Goal: Check status: Check status

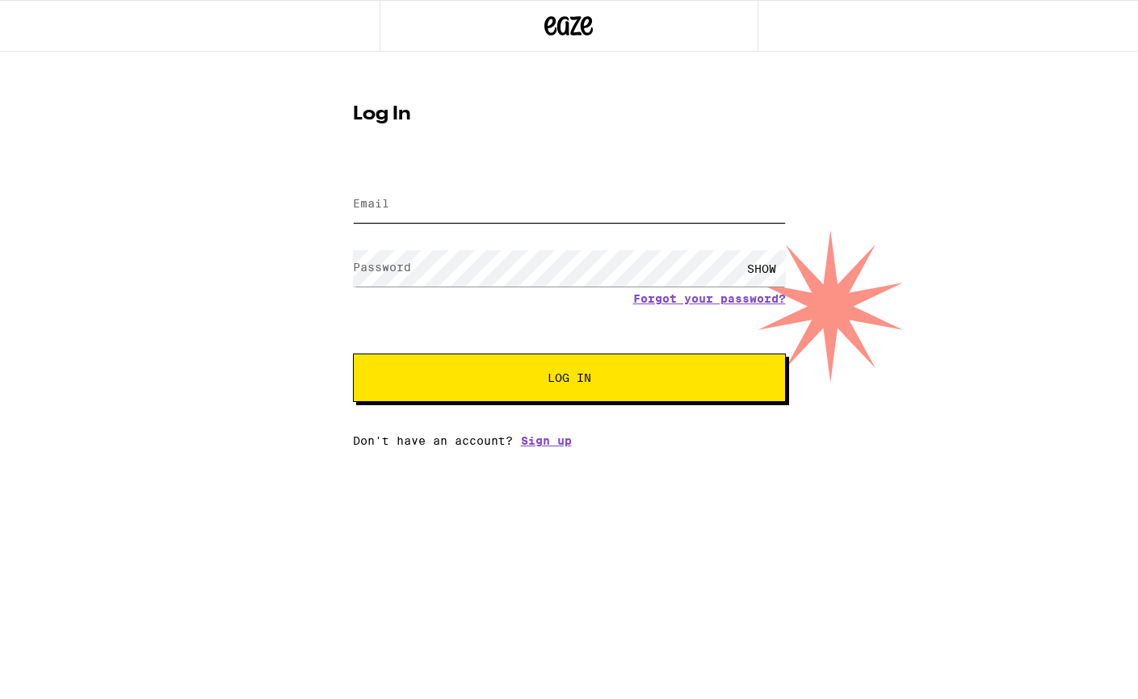
type input "[EMAIL_ADDRESS][DOMAIN_NAME]"
click at [609, 386] on button "Log In" at bounding box center [569, 378] width 433 height 48
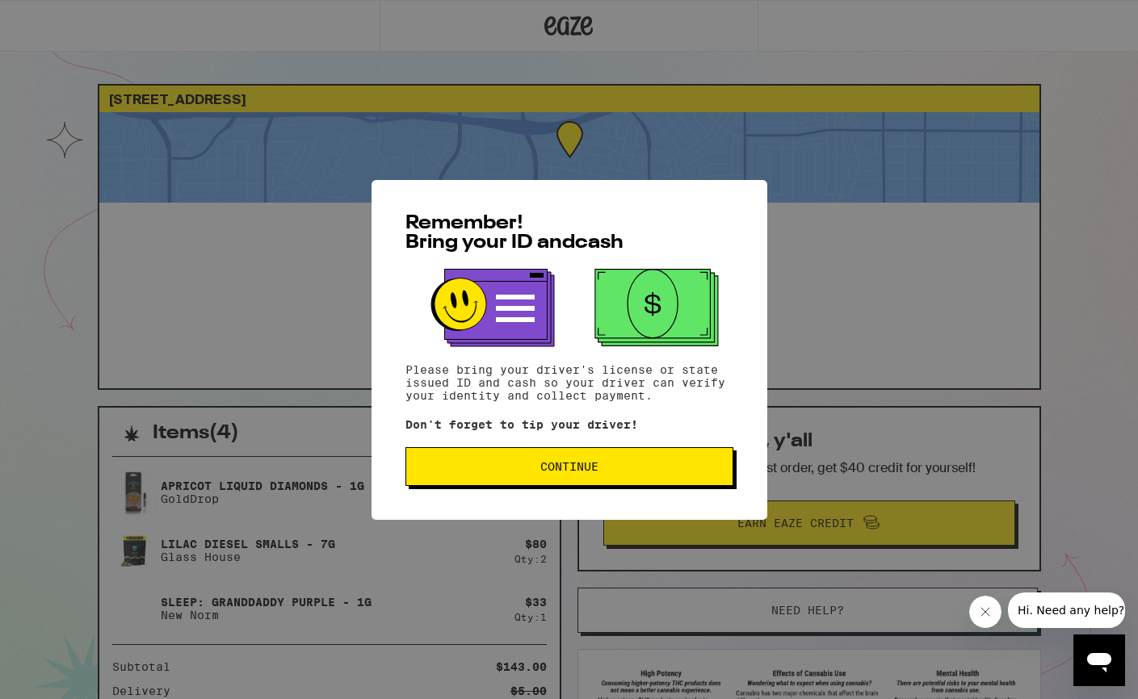
click at [569, 471] on span "Continue" at bounding box center [569, 466] width 58 height 11
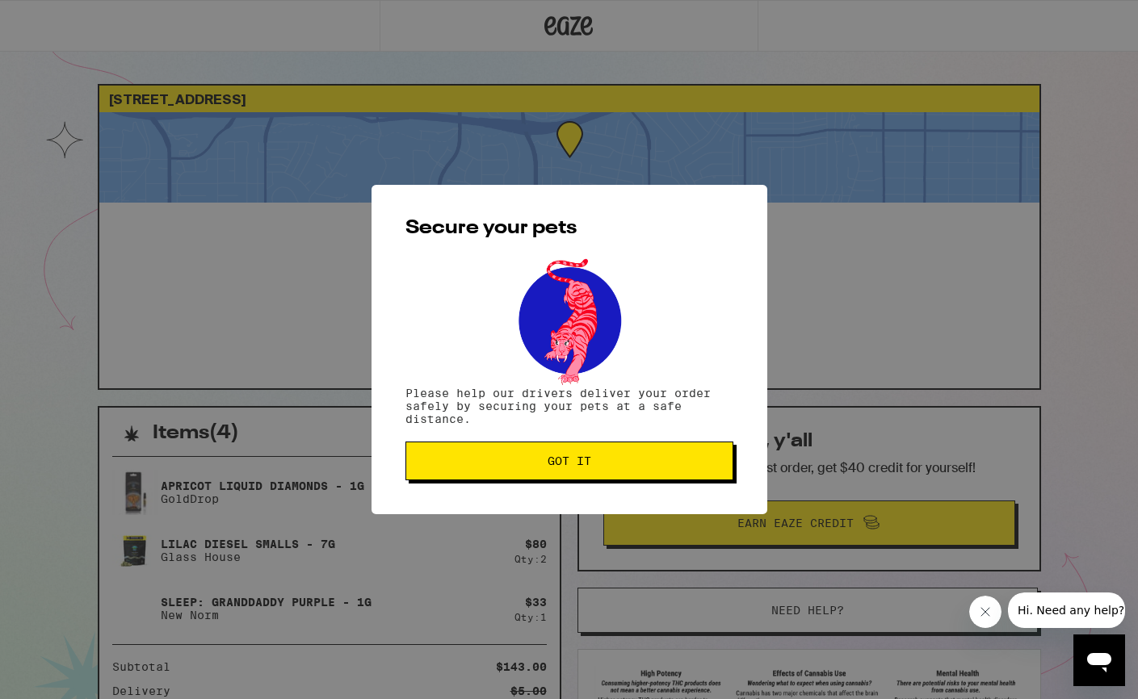
click at [569, 471] on button "Got it" at bounding box center [569, 461] width 328 height 39
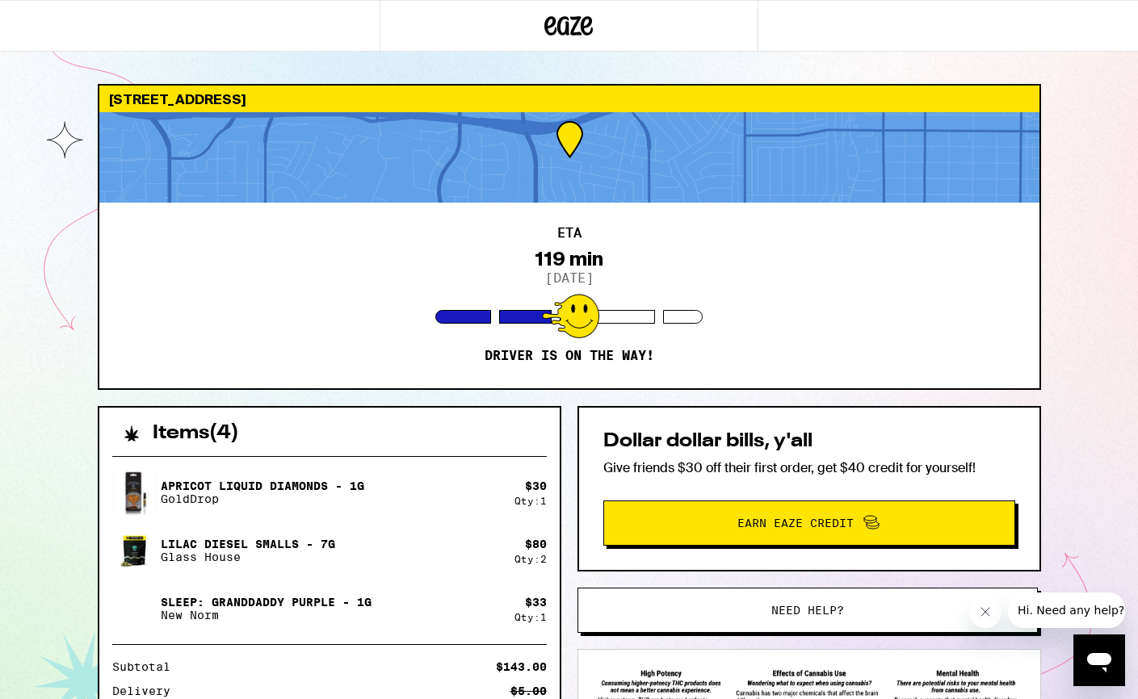
drag, startPoint x: 560, startPoint y: 434, endPoint x: 576, endPoint y: 436, distance: 15.5
click at [561, 434] on div "Items ( 4 ) Apricot Liquid Diamonds - 1g GoldDrop $ 30 Qty: 1 Lilac Diesel Smal…" at bounding box center [569, 643] width 943 height 474
click at [69, 468] on div "[STREET_ADDRESS] ETA 119 min [DATE] Driver is on the way! Items ( 4 ) Apricot L…" at bounding box center [569, 440] width 1138 height 880
click at [573, 525] on div "Items ( 4 ) Apricot Liquid Diamonds - 1g GoldDrop $ 30 Qty: 1 Lilac Diesel Smal…" at bounding box center [569, 643] width 943 height 474
drag, startPoint x: 254, startPoint y: 46, endPoint x: 341, endPoint y: 49, distance: 87.3
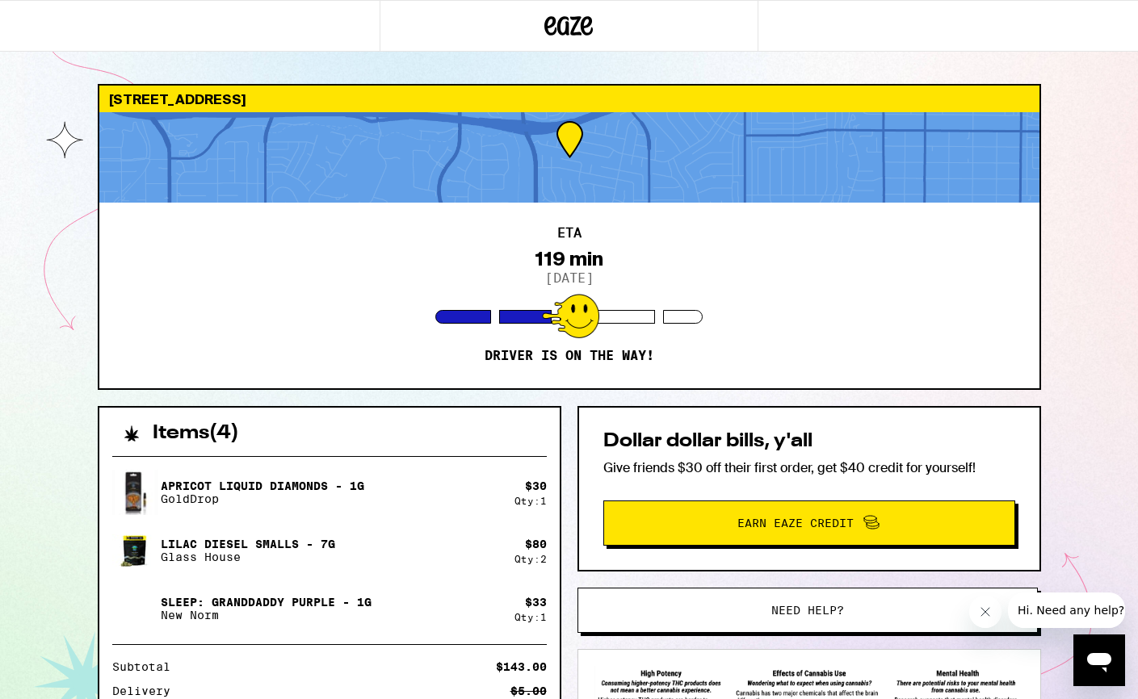
click at [254, 46] on div at bounding box center [189, 26] width 379 height 52
click at [1125, 171] on div "[STREET_ADDRESS] ETA 119 min [DATE] Driver is on the way! Items ( 4 ) Apricot L…" at bounding box center [569, 440] width 1138 height 880
click at [1098, 124] on div "[STREET_ADDRESS] ETA 119 min [DATE] Driver is on the way! Items ( 4 ) Apricot L…" at bounding box center [569, 440] width 1138 height 880
drag, startPoint x: 1092, startPoint y: 127, endPoint x: 1084, endPoint y: 149, distance: 23.7
click at [1091, 128] on div "[STREET_ADDRESS] ETA 119 min [DATE] Driver is on the way! Items ( 4 ) Apricot L…" at bounding box center [569, 440] width 1138 height 880
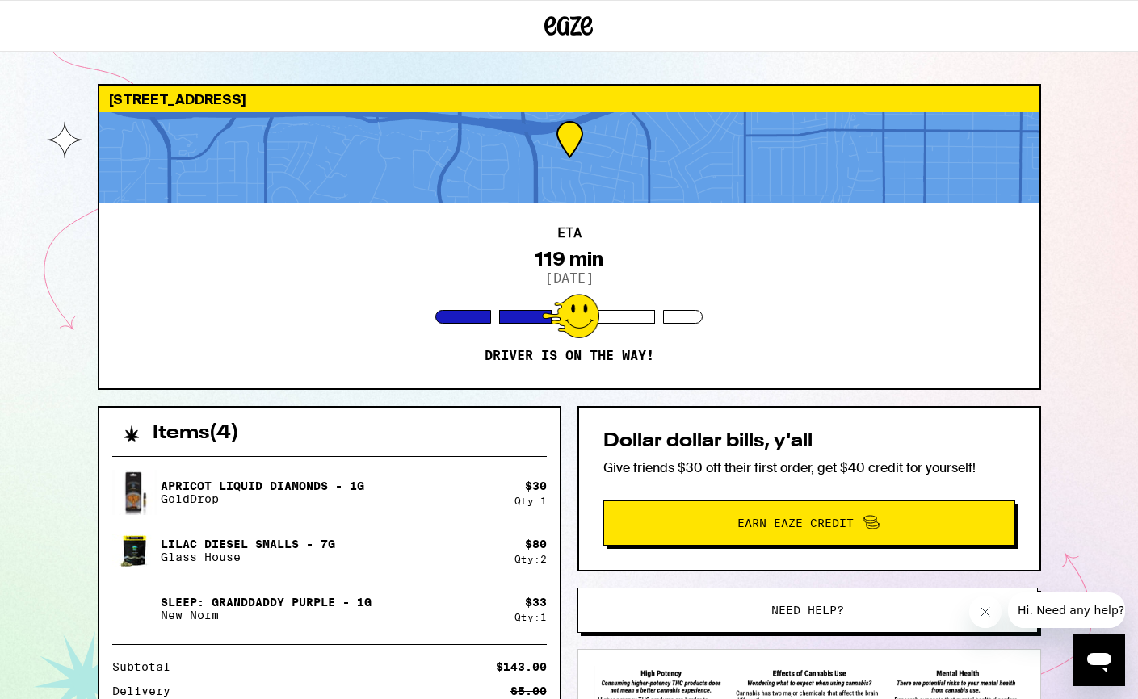
drag, startPoint x: 1120, startPoint y: 283, endPoint x: 1133, endPoint y: 282, distance: 12.9
click at [1121, 283] on div "[STREET_ADDRESS] ETA 119 min [DATE] Driver is on the way! Items ( 4 ) Apricot L…" at bounding box center [569, 440] width 1138 height 880
click at [1113, 283] on div "[STREET_ADDRESS] ETA 119 min [DATE] Driver is on the way! Items ( 4 ) Apricot L…" at bounding box center [569, 440] width 1138 height 880
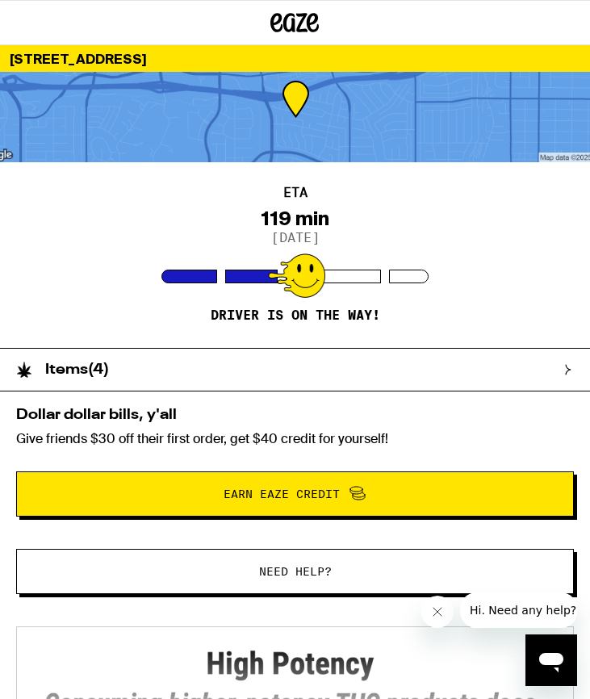
click at [588, 182] on div "ETA 119 min [DATE] Driver is on the way!" at bounding box center [295, 255] width 590 height 186
click at [589, 189] on div "ETA 119 min [DATE] Driver is on the way!" at bounding box center [295, 255] width 590 height 186
drag, startPoint x: 587, startPoint y: 189, endPoint x: 658, endPoint y: 172, distance: 73.0
click at [590, 172] on html "[STREET_ADDRESS] ETA 119 min [DATE] Driver is on the way! Items ( 4 ) Apricot L…" at bounding box center [295, 402] width 590 height 805
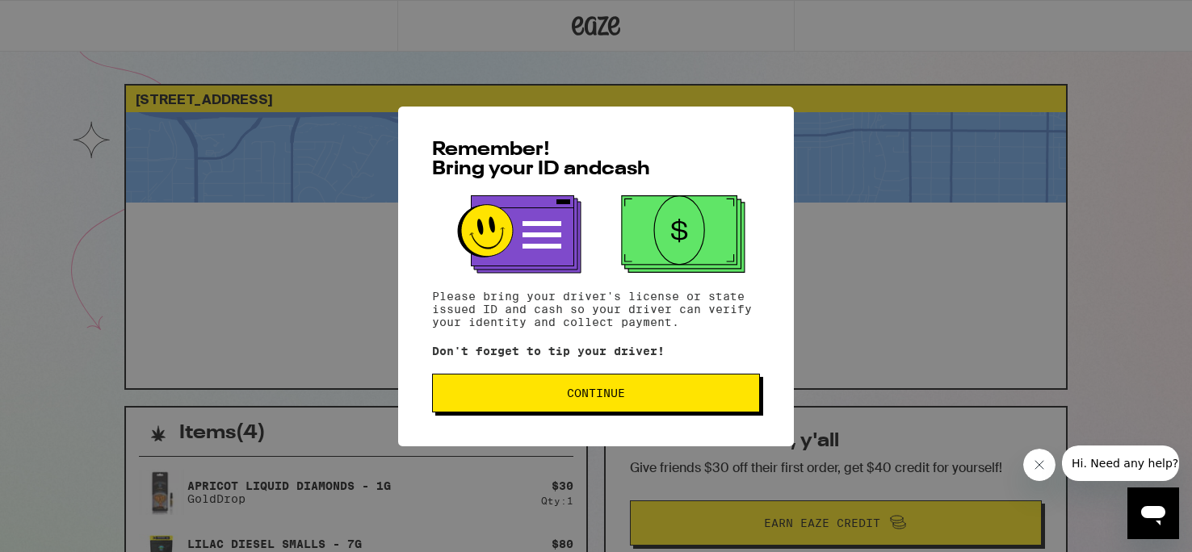
click at [602, 417] on div "Remember! Bring your ID and cash Please bring your driver's license or state is…" at bounding box center [596, 277] width 396 height 340
drag, startPoint x: 1039, startPoint y: 462, endPoint x: 1025, endPoint y: 467, distance: 14.8
click at [1039, 462] on icon "Close message from company" at bounding box center [1039, 465] width 13 height 13
click at [589, 399] on span "Continue" at bounding box center [596, 393] width 58 height 11
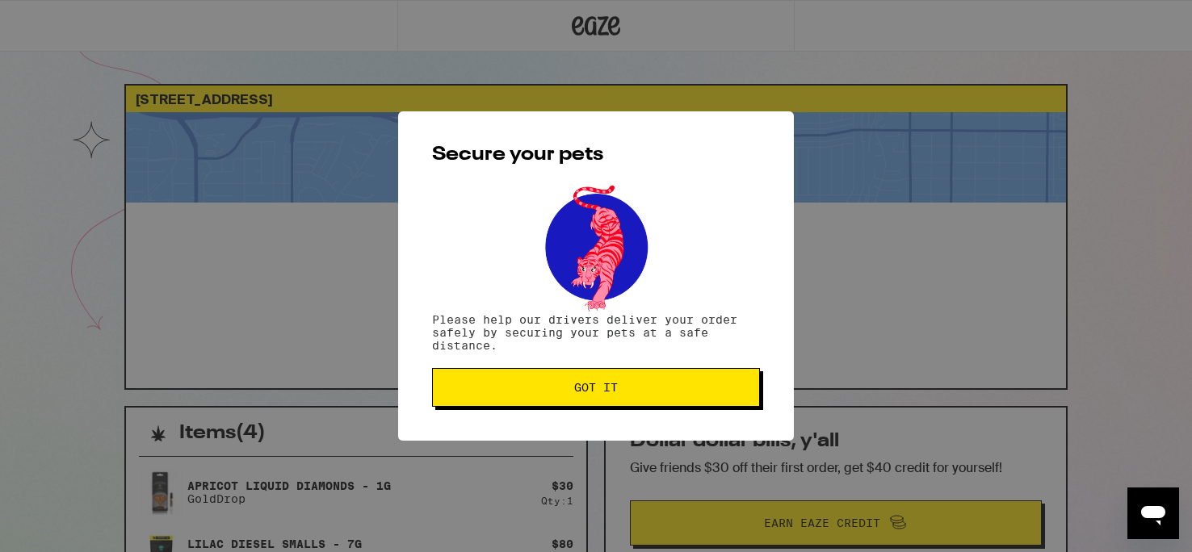
click at [591, 402] on button "Got it" at bounding box center [596, 387] width 328 height 39
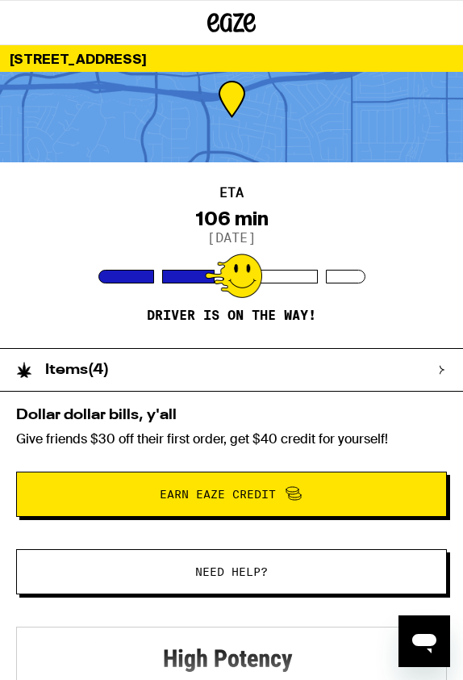
click at [334, 271] on div at bounding box center [346, 277] width 40 height 14
drag, startPoint x: 410, startPoint y: 259, endPoint x: 409, endPoint y: 270, distance: 10.5
click at [409, 270] on div "ETA 106 min 9/15/2025 Driver is on the way!" at bounding box center [231, 255] width 463 height 186
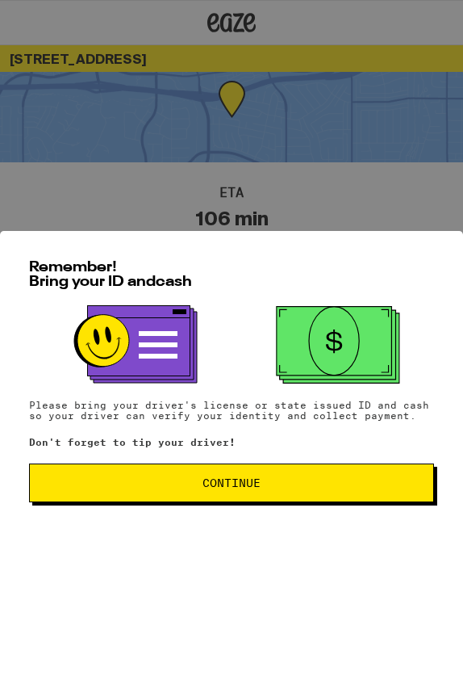
click at [288, 483] on button "Continue" at bounding box center [231, 482] width 405 height 39
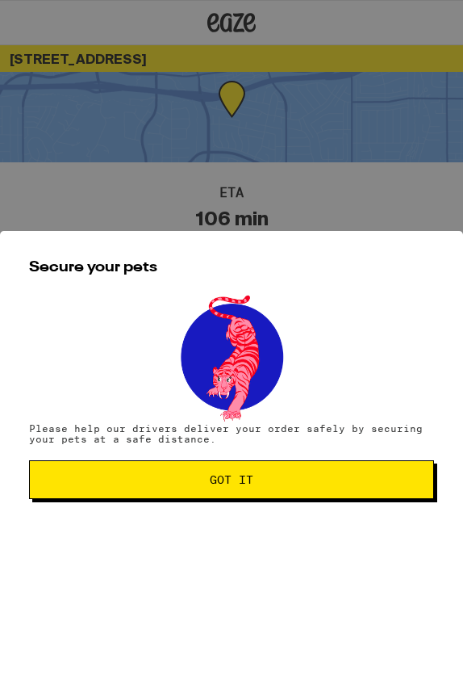
drag, startPoint x: 255, startPoint y: 471, endPoint x: 282, endPoint y: 476, distance: 27.1
click at [255, 471] on button "Got it" at bounding box center [231, 479] width 405 height 39
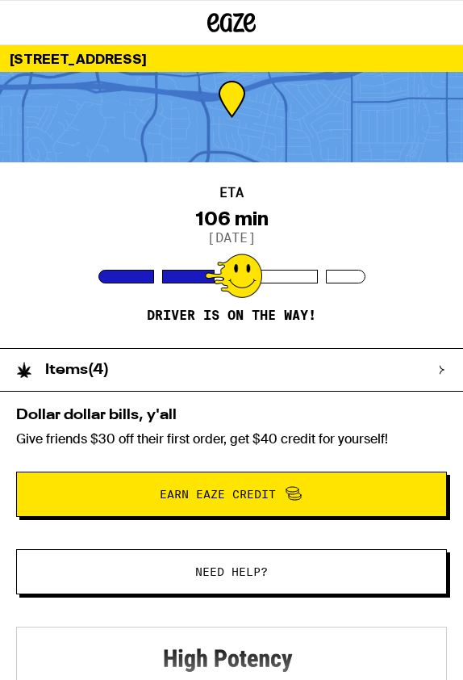
click at [437, 368] on div "Items ( 4 )" at bounding box center [223, 370] width 447 height 42
